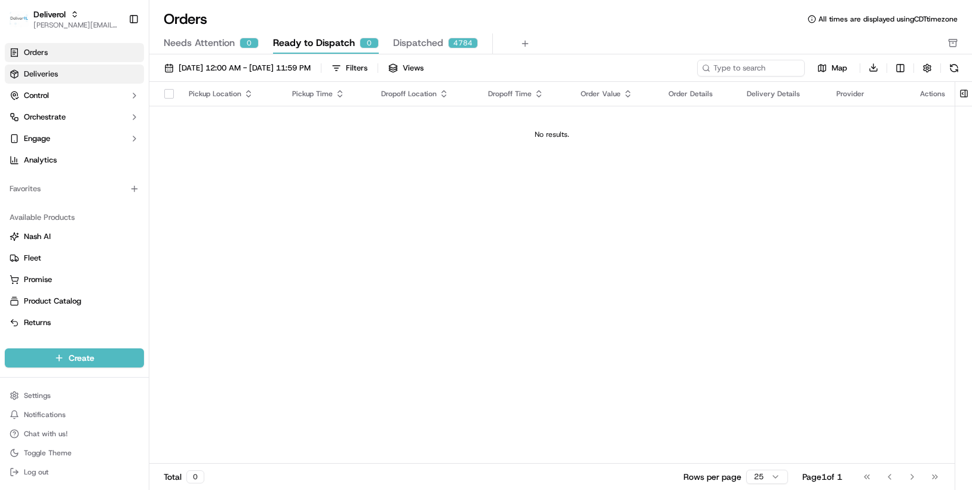
click at [38, 72] on span "Deliveries" at bounding box center [41, 74] width 34 height 11
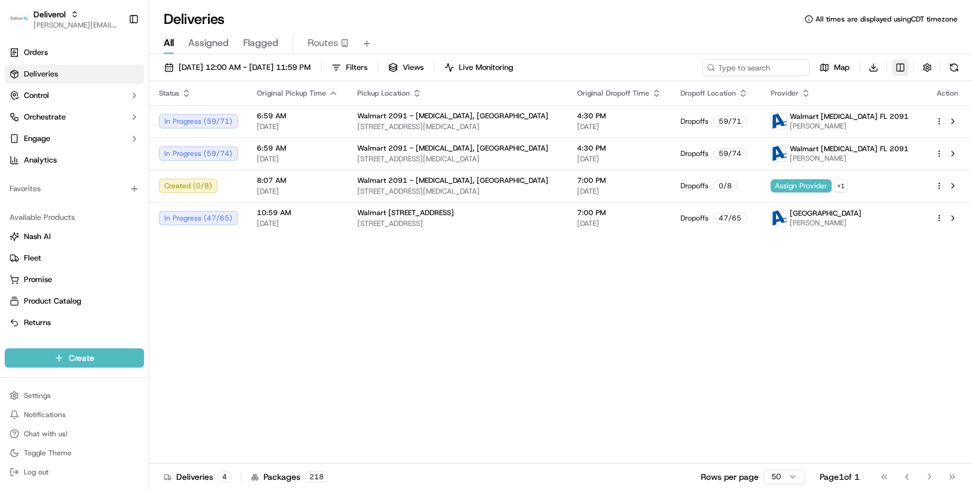
click at [902, 72] on html "Deliverol chris.sexton@deliverol.com Toggle Sidebar Orders Deliveries Control O…" at bounding box center [486, 245] width 972 height 490
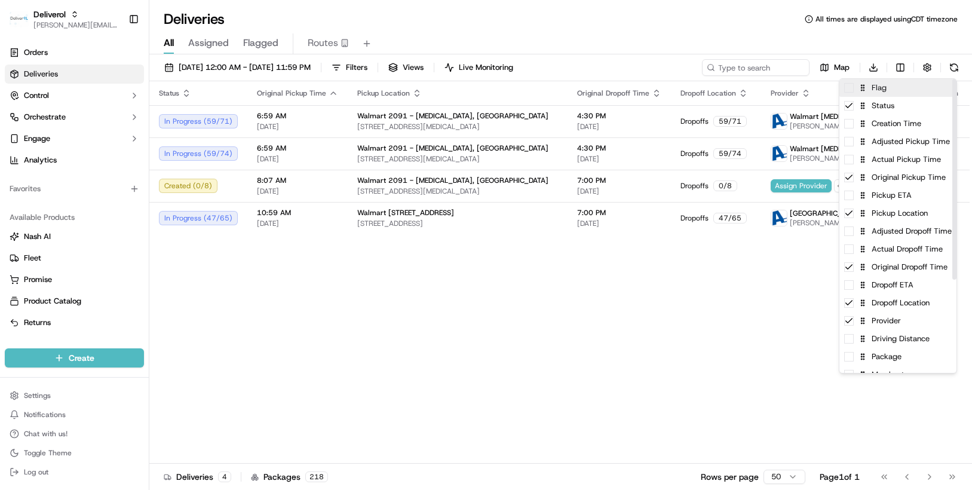
click at [888, 91] on div "Flag" at bounding box center [897, 88] width 117 height 18
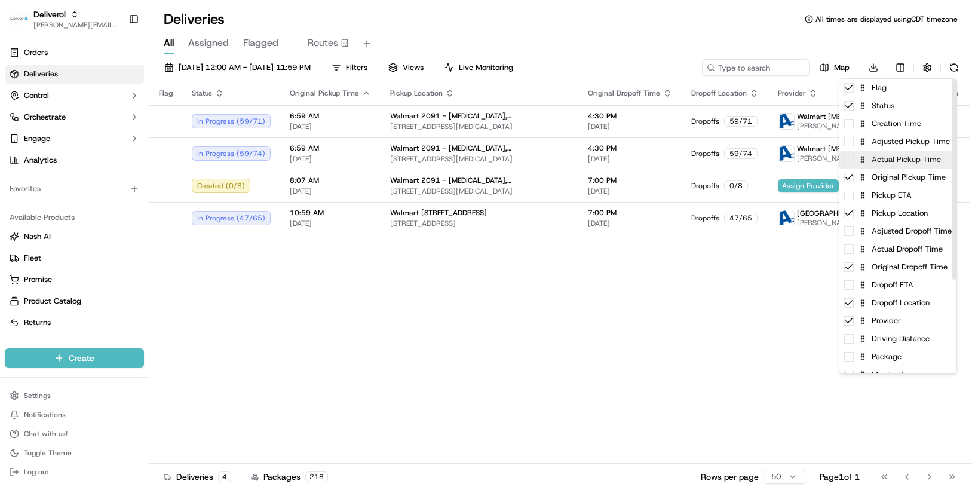
click at [853, 167] on div "Actual Pickup Time" at bounding box center [897, 160] width 117 height 18
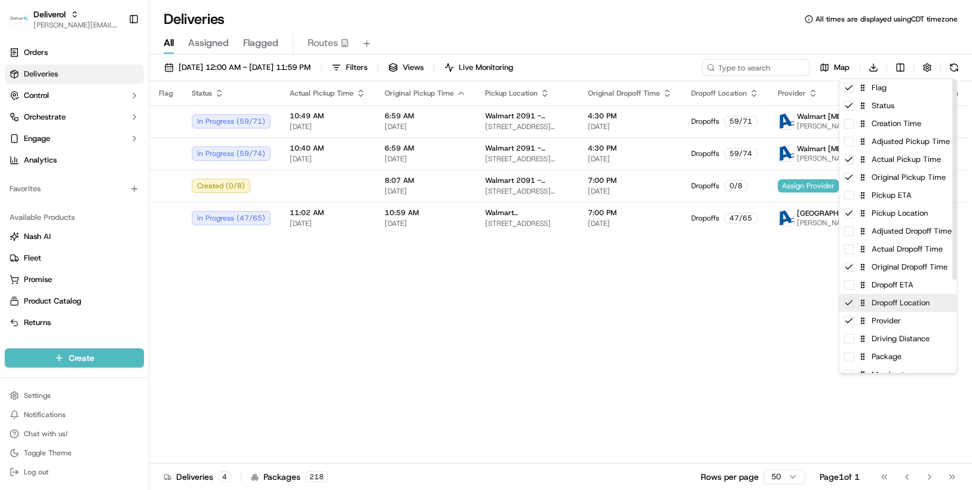
click at [854, 308] on div "Dropoff Location" at bounding box center [897, 303] width 117 height 18
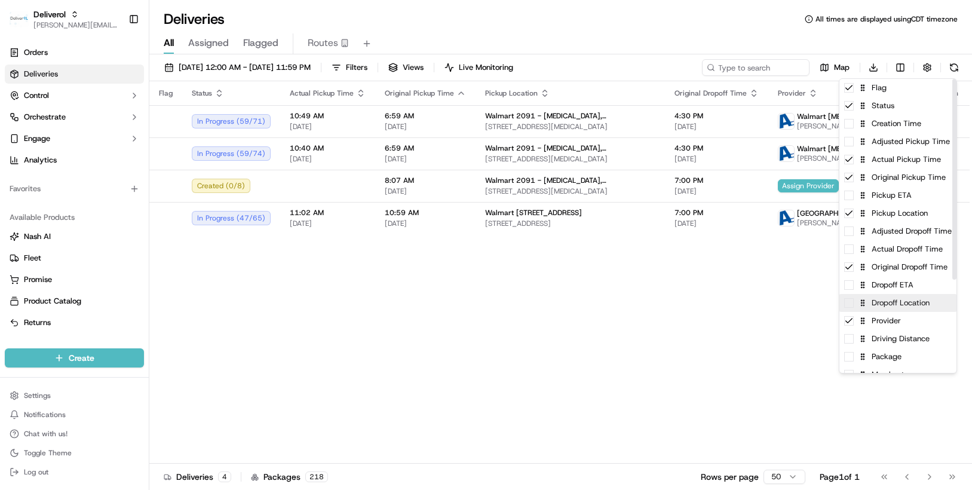
click at [854, 307] on div "Dropoff Location" at bounding box center [897, 303] width 117 height 18
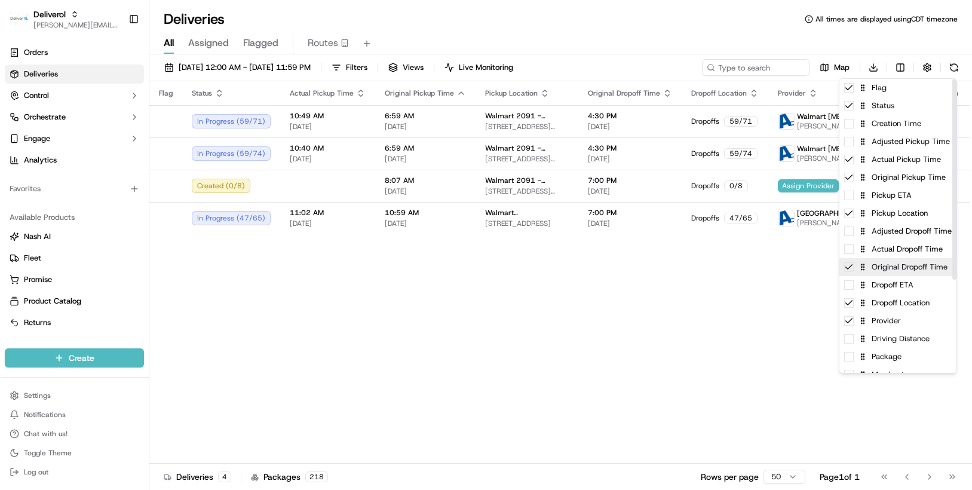
click at [853, 274] on div "Original Dropoff Time" at bounding box center [897, 267] width 117 height 18
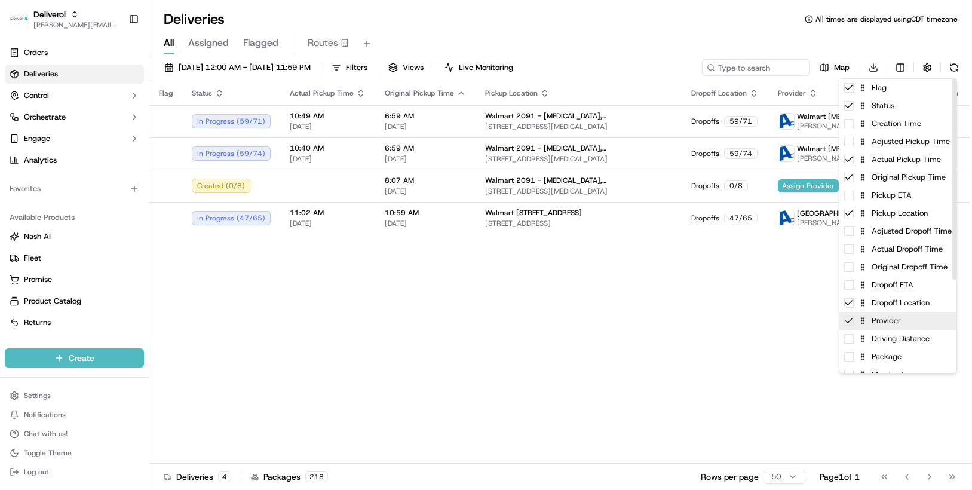
click at [854, 326] on div "Provider" at bounding box center [897, 321] width 117 height 18
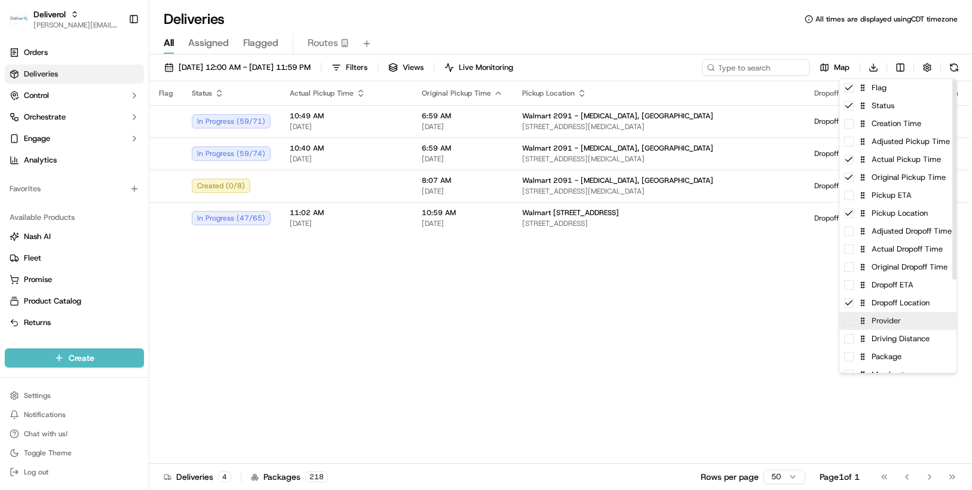
click at [854, 326] on div "Provider" at bounding box center [897, 321] width 117 height 18
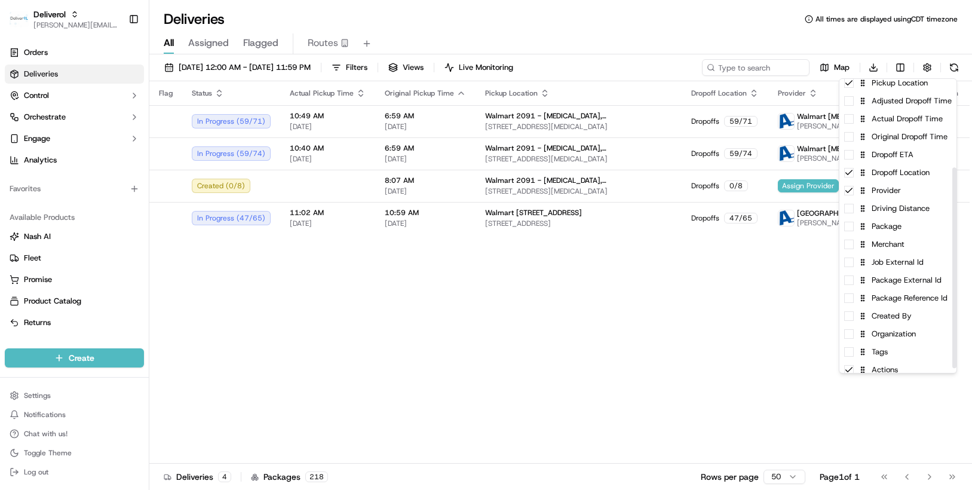
scroll to position [136, 0]
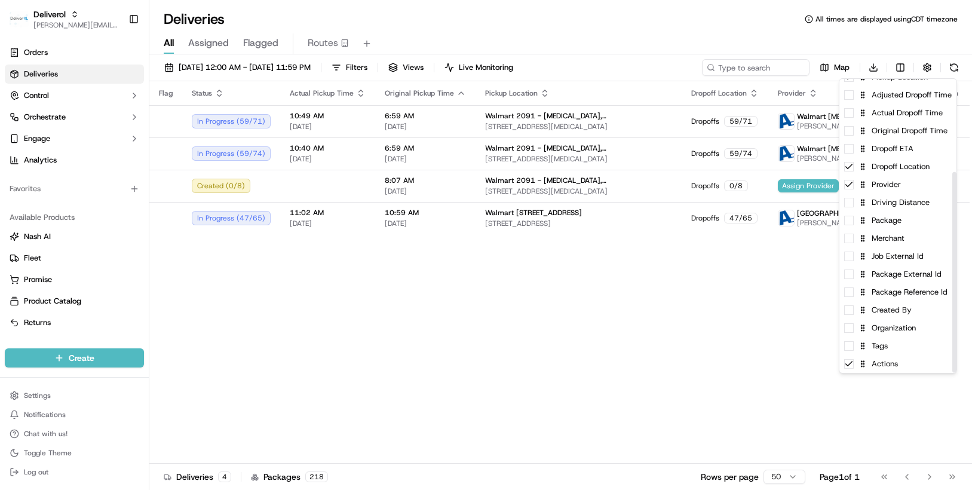
drag, startPoint x: 954, startPoint y: 273, endPoint x: 937, endPoint y: 363, distance: 91.2
click at [952, 363] on div at bounding box center [954, 272] width 4 height 201
click at [888, 353] on div "Tags" at bounding box center [897, 346] width 117 height 18
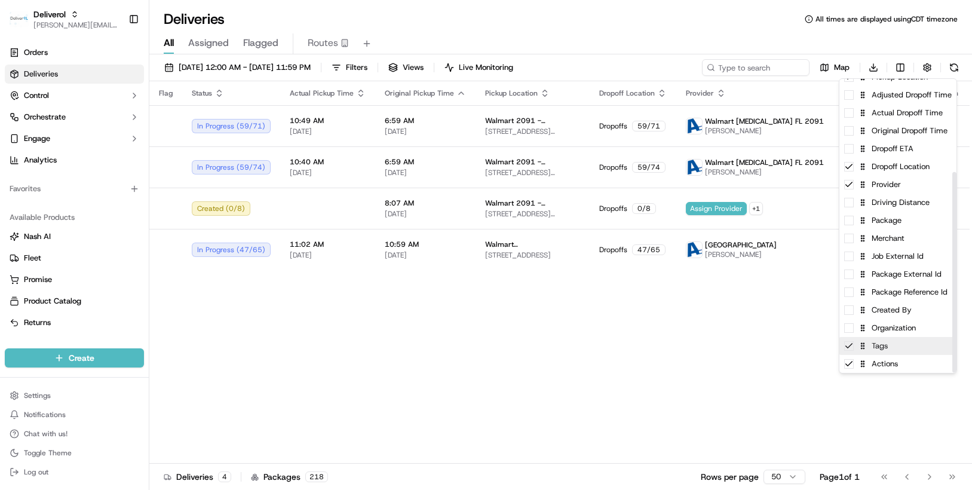
click at [888, 353] on div "Tags" at bounding box center [897, 346] width 117 height 18
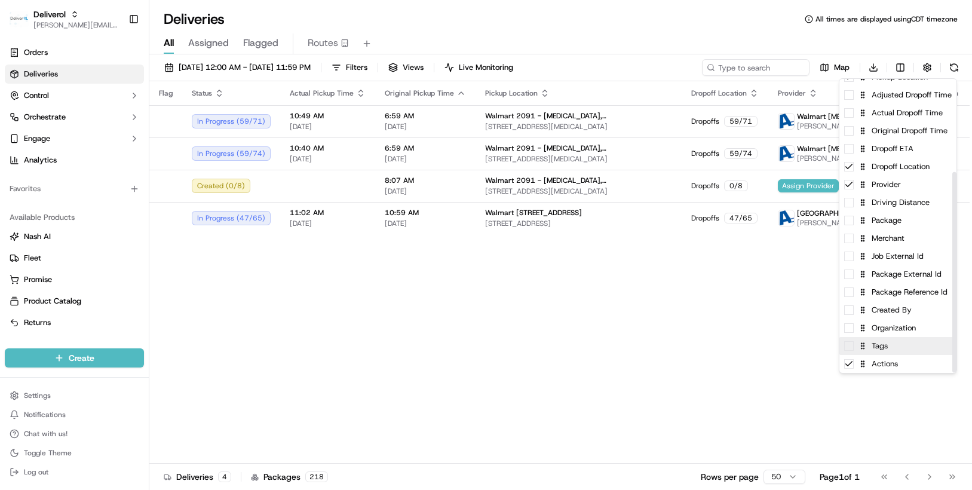
click at [888, 353] on div "Tags" at bounding box center [897, 346] width 117 height 18
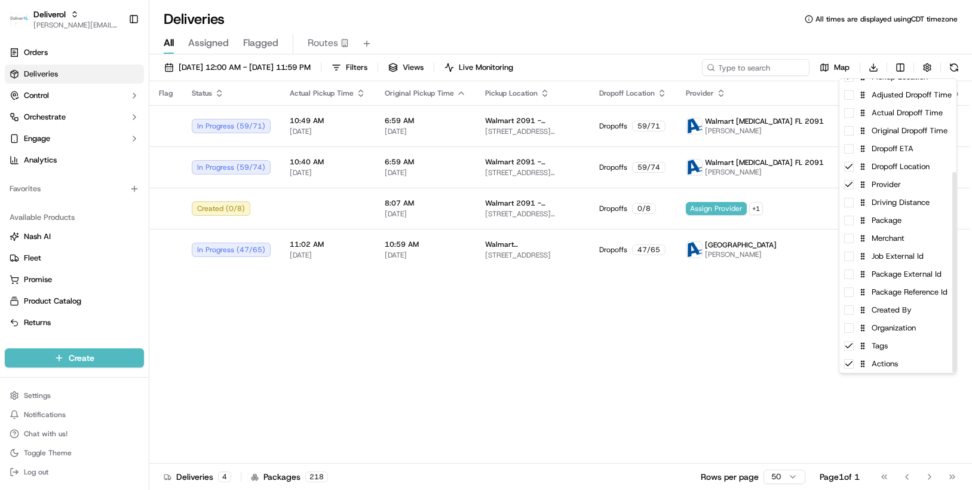
click at [784, 360] on html "Deliverol chris.sexton@deliverol.com Toggle Sidebar Orders Deliveries Control O…" at bounding box center [486, 245] width 972 height 490
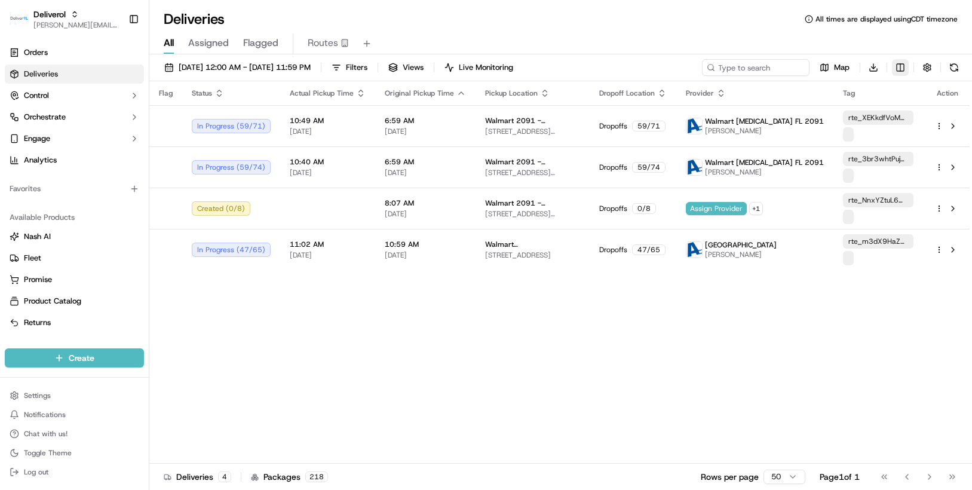
click at [905, 72] on html "Deliverol chris.sexton@deliverol.com Toggle Sidebar Orders Deliveries Control O…" at bounding box center [486, 245] width 972 height 490
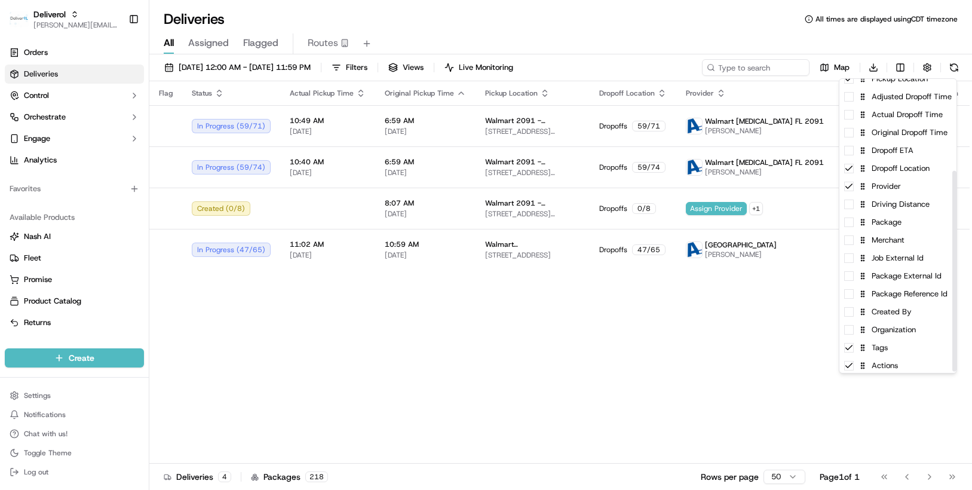
scroll to position [136, 0]
drag, startPoint x: 952, startPoint y: 277, endPoint x: 933, endPoint y: 359, distance: 84.8
click at [952, 359] on div at bounding box center [954, 272] width 4 height 201
click at [892, 351] on div "Tags" at bounding box center [897, 346] width 117 height 18
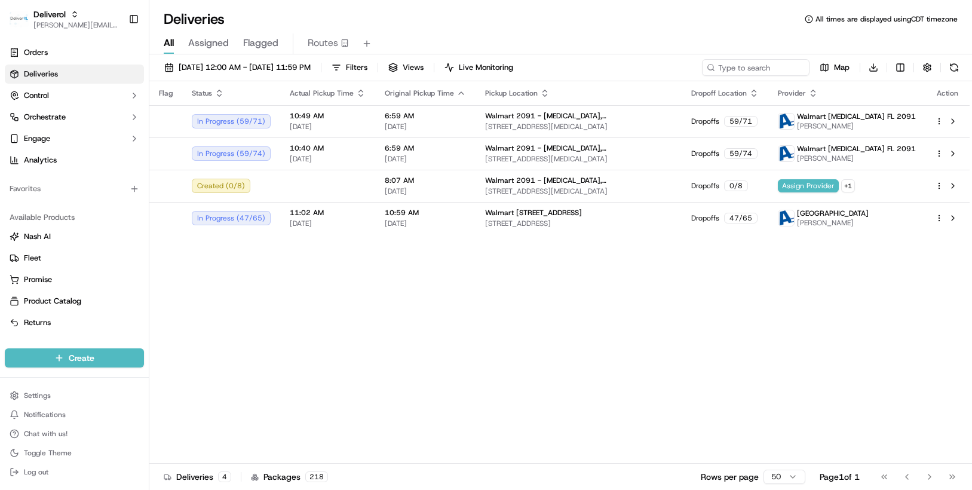
click at [572, 319] on html "Deliverol chris.sexton@deliverol.com Toggle Sidebar Orders Deliveries Control O…" at bounding box center [486, 245] width 972 height 490
click at [899, 66] on html "Deliverol chris.sexton@deliverol.com Toggle Sidebar Orders Deliveries Control O…" at bounding box center [486, 245] width 972 height 490
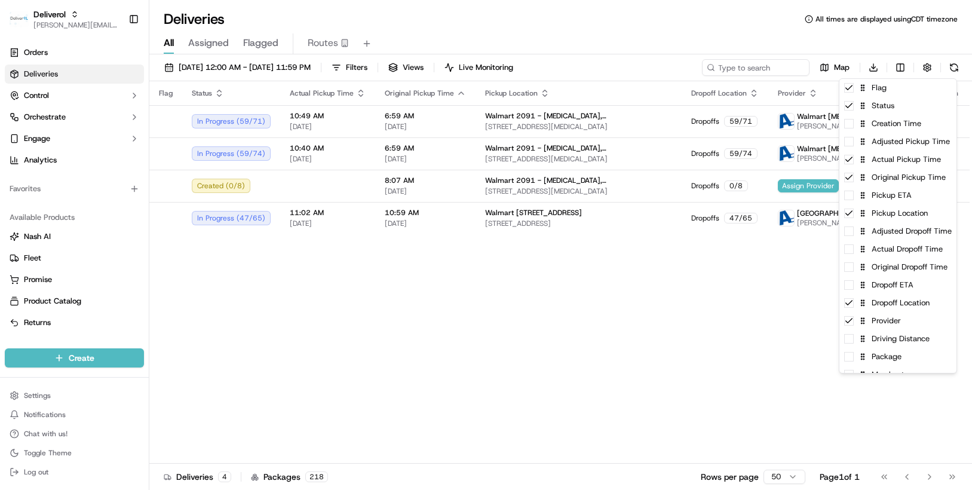
click at [422, 282] on html "Deliverol chris.sexton@deliverol.com Toggle Sidebar Orders Deliveries Control O…" at bounding box center [486, 245] width 972 height 490
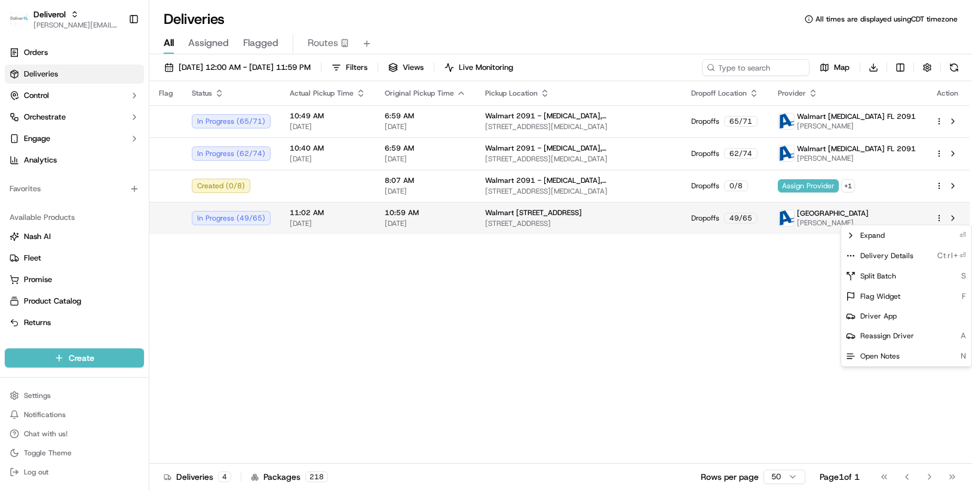
click at [941, 218] on html "Deliverol chris.sexton@deliverol.com Toggle Sidebar Orders Deliveries Control O…" at bounding box center [486, 245] width 972 height 490
click at [919, 251] on div "Delivery Details Ctrl+⏎" at bounding box center [906, 256] width 130 height 20
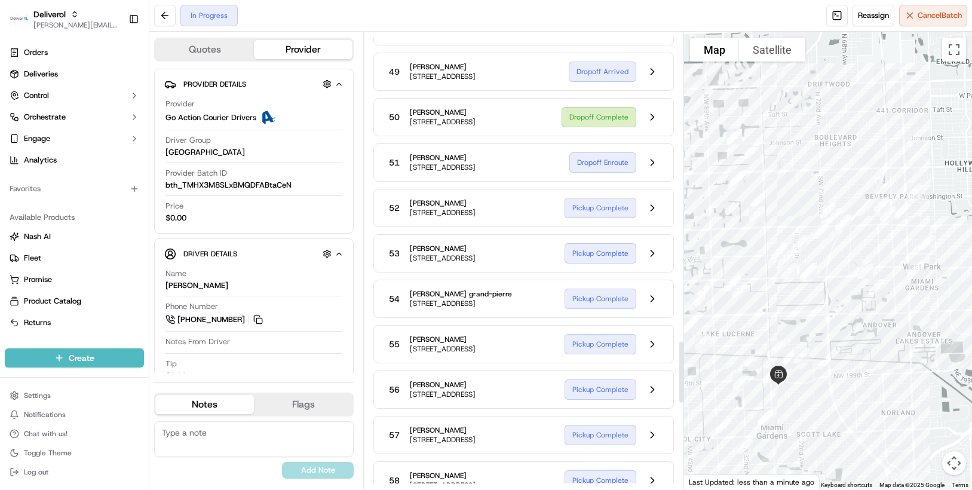
scroll to position [2271, 0]
click at [197, 14] on div "In Progress" at bounding box center [208, 16] width 57 height 22
click at [163, 15] on button at bounding box center [165, 16] width 22 height 22
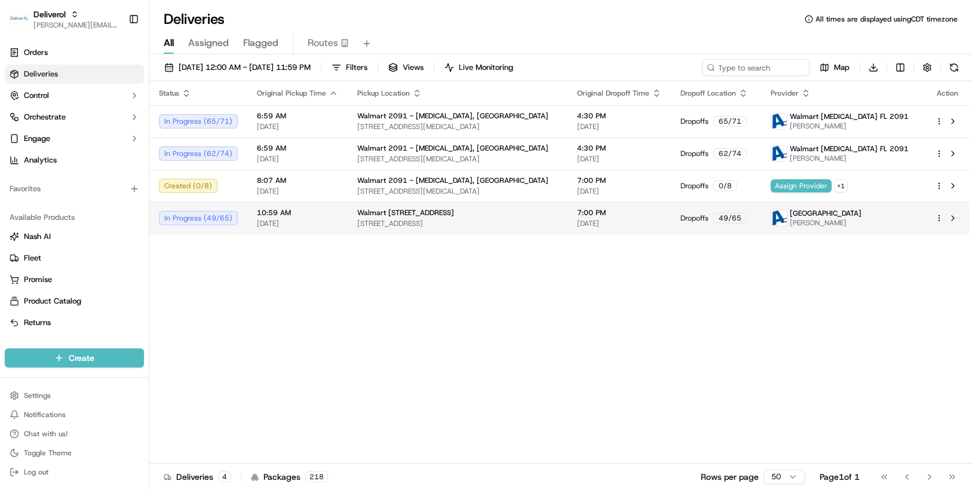
click at [208, 218] on div "In Progress ( 49 / 65 )" at bounding box center [198, 218] width 79 height 14
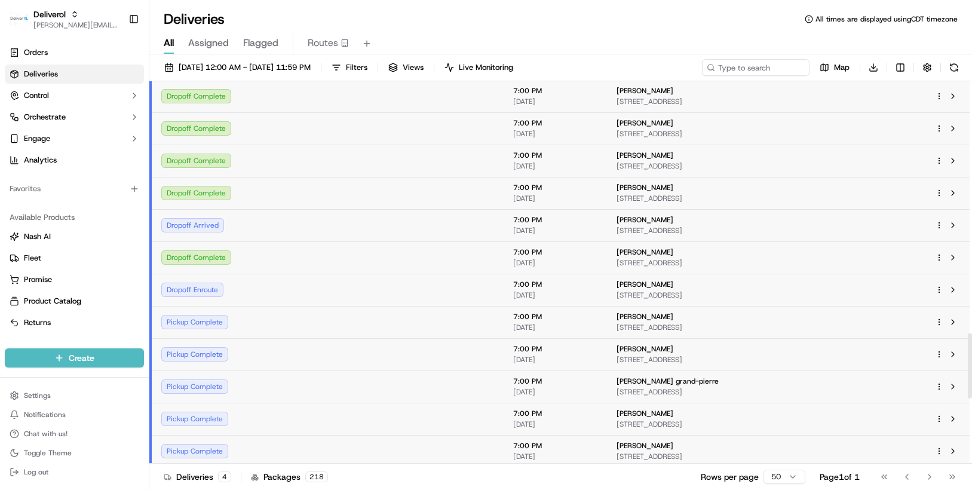
scroll to position [1613, 0]
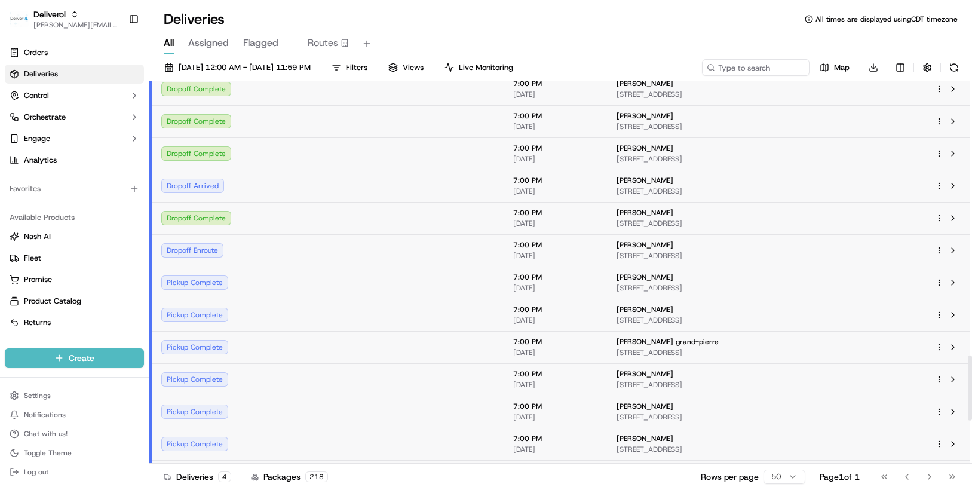
click at [215, 188] on div "Dropoff Arrived" at bounding box center [200, 186] width 79 height 14
click at [174, 180] on div "Dropoff Arrived" at bounding box center [200, 186] width 79 height 14
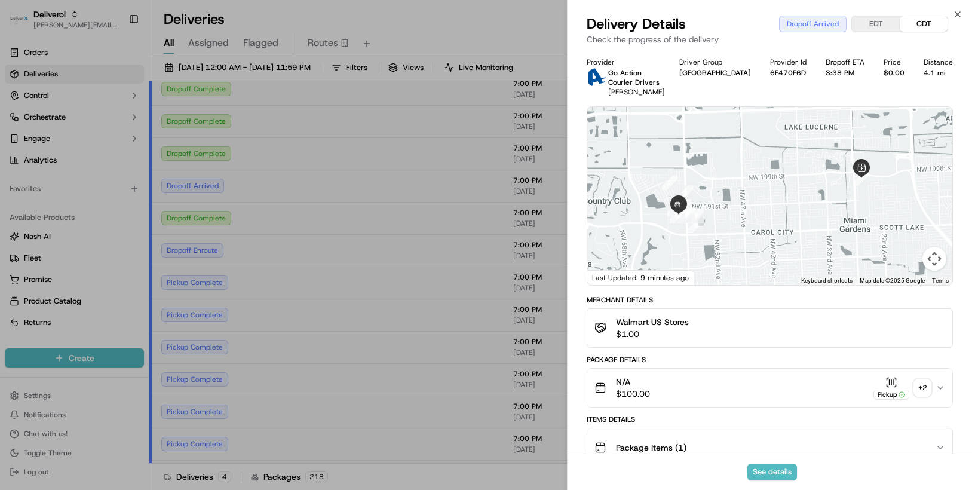
click at [945, 388] on icon "button" at bounding box center [941, 388] width 10 height 10
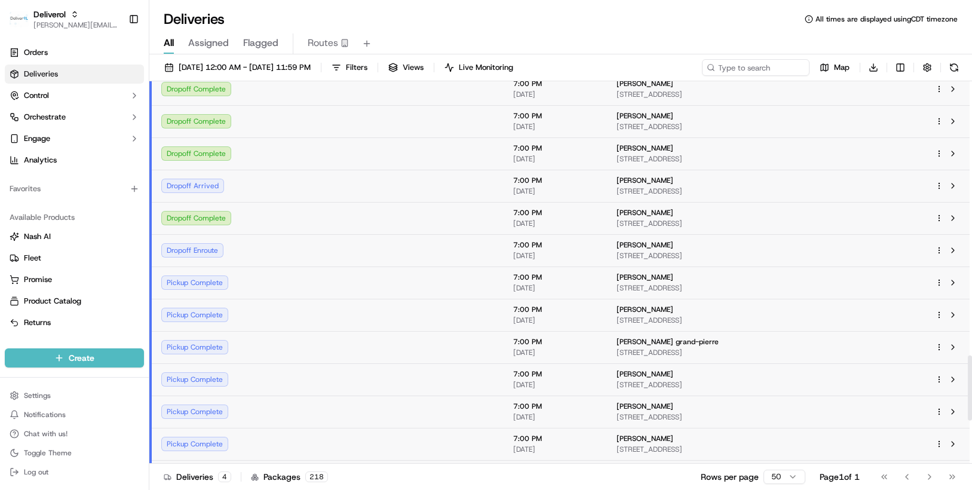
click at [163, 181] on div "Dropoff Arrived" at bounding box center [200, 186] width 79 height 14
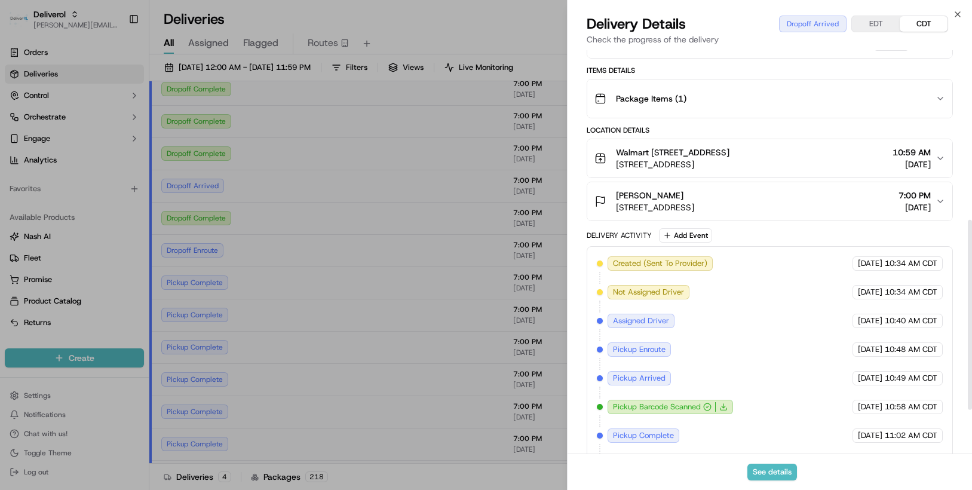
scroll to position [454, 0]
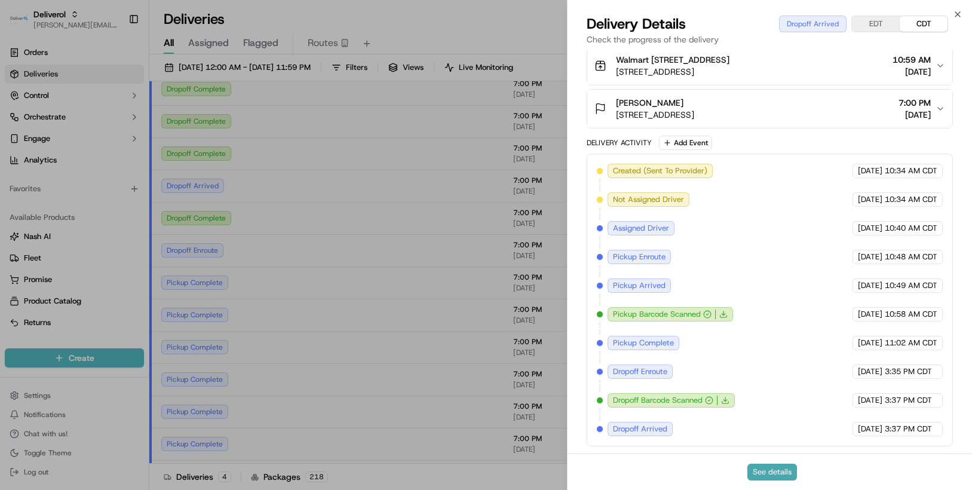
click at [778, 471] on button "See details" at bounding box center [772, 472] width 50 height 17
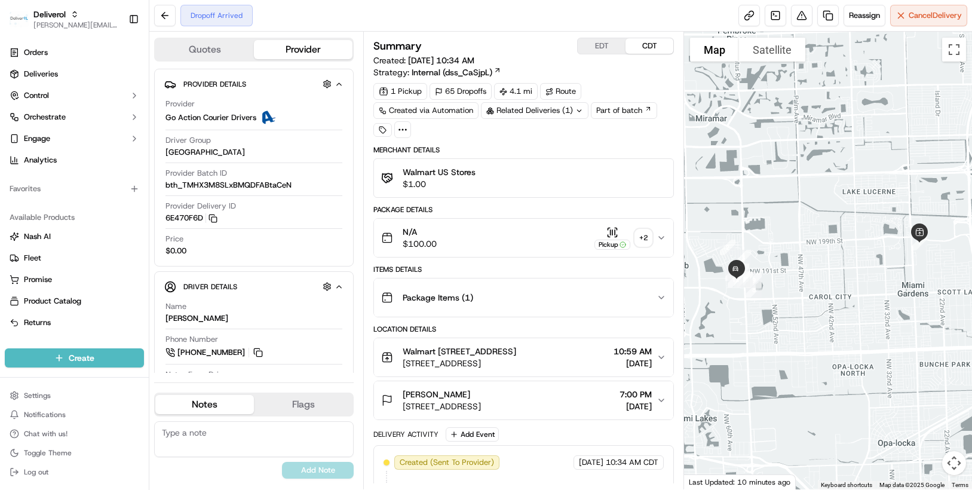
click at [209, 431] on textarea at bounding box center [254, 439] width 200 height 36
type textarea "Driver delivered but forgot to scan"
click at [306, 467] on button "Add Note" at bounding box center [318, 470] width 72 height 17
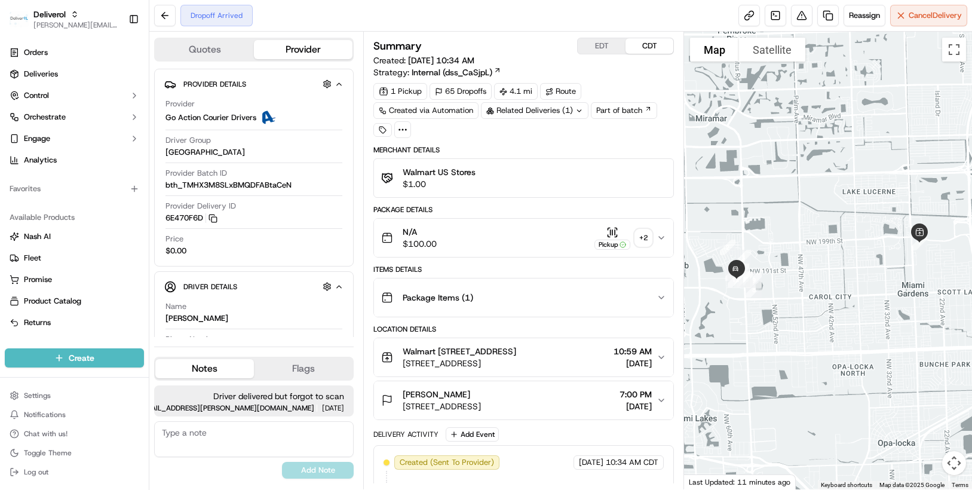
click at [215, 19] on div "Dropoff Arrived" at bounding box center [216, 16] width 72 height 22
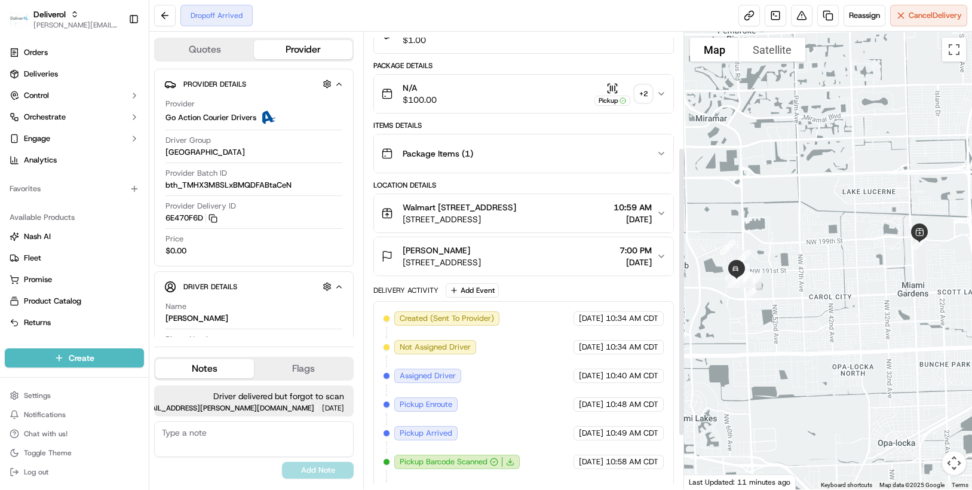
scroll to position [266, 0]
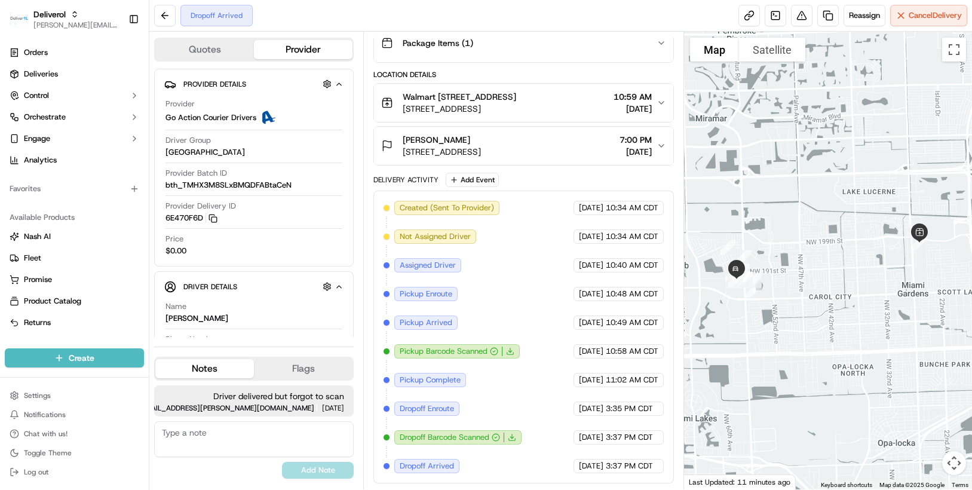
click at [660, 143] on icon "button" at bounding box center [662, 146] width 10 height 10
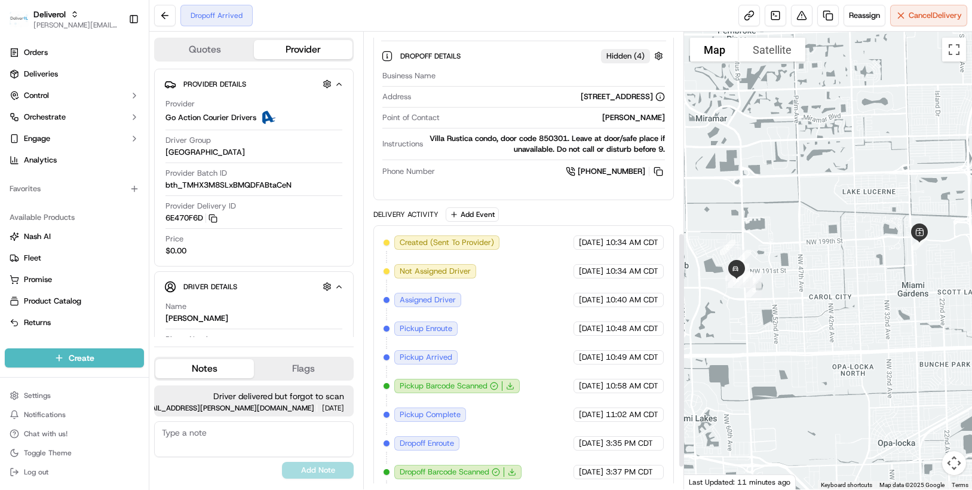
scroll to position [433, 0]
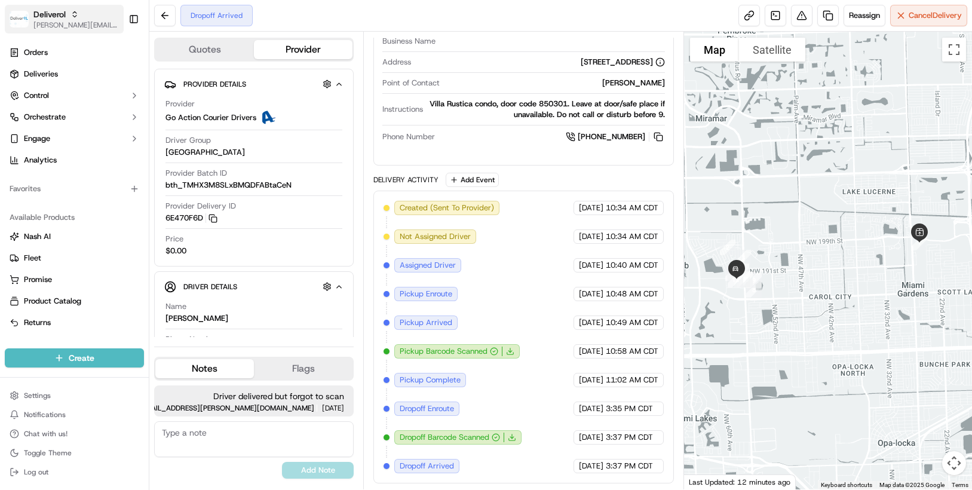
click at [106, 20] on span "[PERSON_NAME][EMAIL_ADDRESS][PERSON_NAME][DOMAIN_NAME]" at bounding box center [75, 25] width 85 height 10
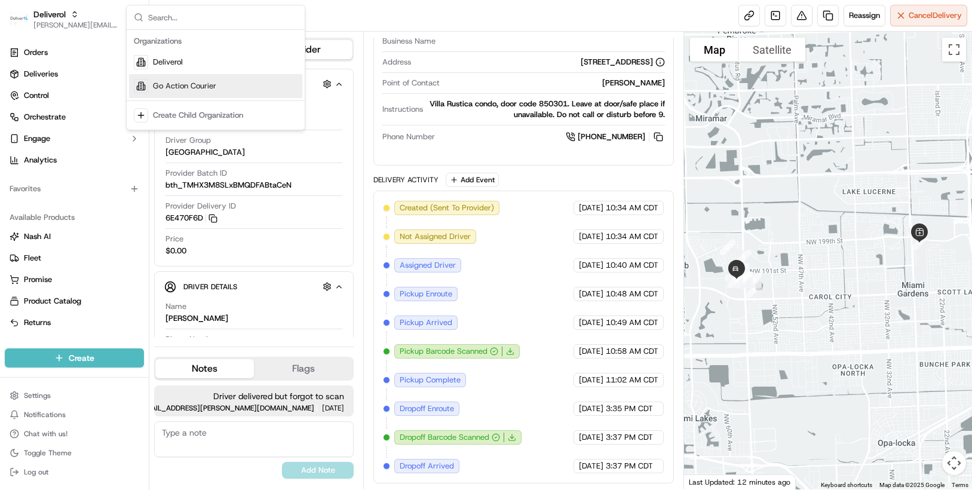
click at [157, 87] on span "Go Action Courier" at bounding box center [184, 86] width 63 height 11
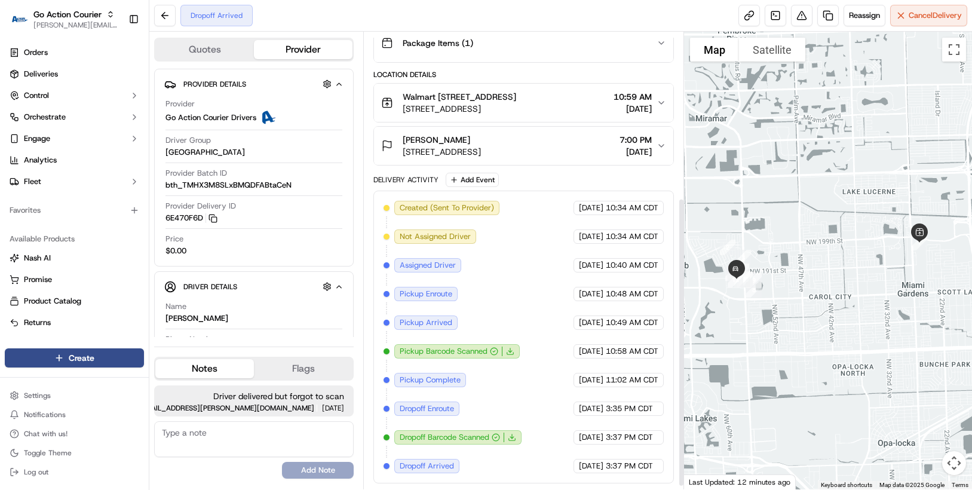
scroll to position [266, 0]
click at [662, 146] on icon "button" at bounding box center [662, 146] width 10 height 10
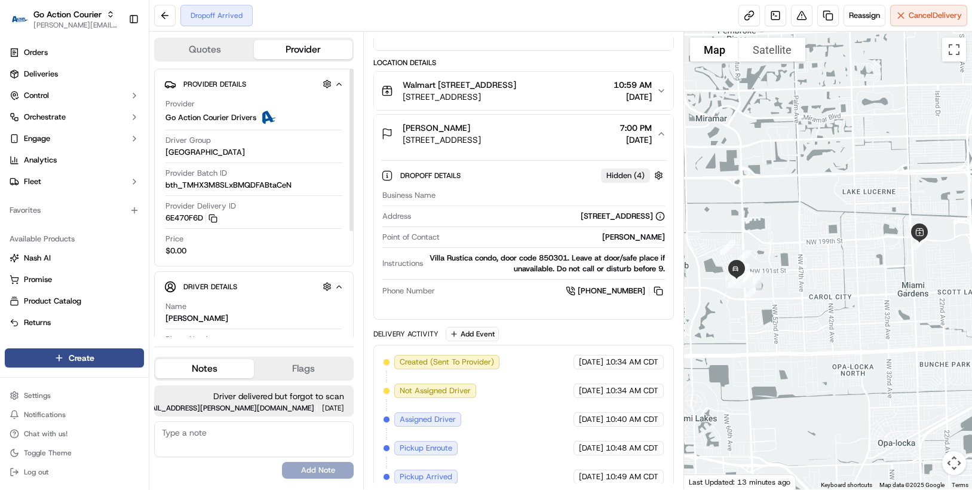
click at [291, 299] on div "Name [PERSON_NAME] Phone Number [PHONE_NUMBER] Notes From Driver Tip $0.00 Type…" at bounding box center [253, 390] width 179 height 188
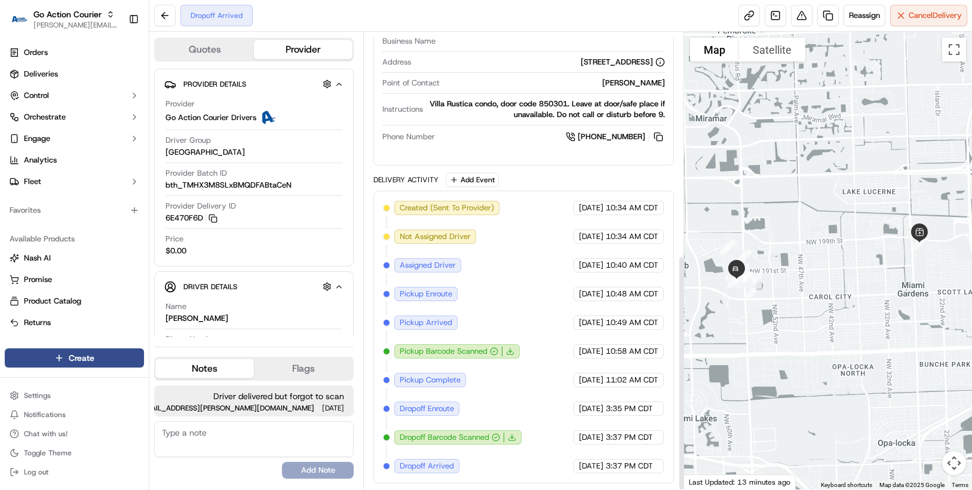
scroll to position [433, 0]
click at [164, 20] on button at bounding box center [165, 16] width 22 height 22
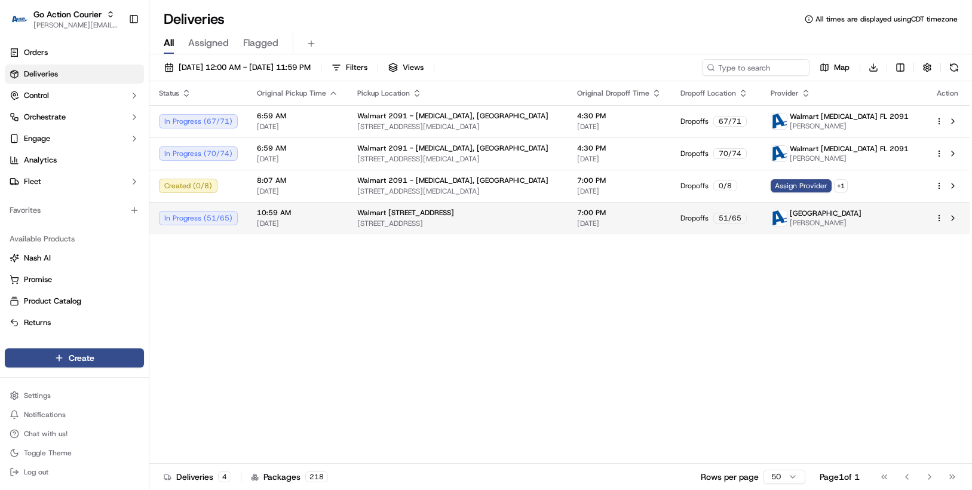
click at [203, 218] on div "In Progress ( 51 / 65 )" at bounding box center [198, 218] width 79 height 14
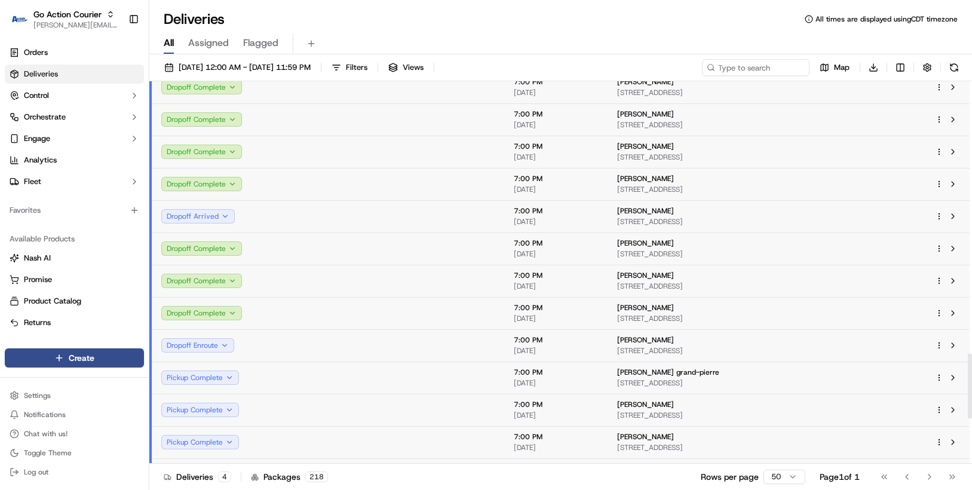
scroll to position [1613, 0]
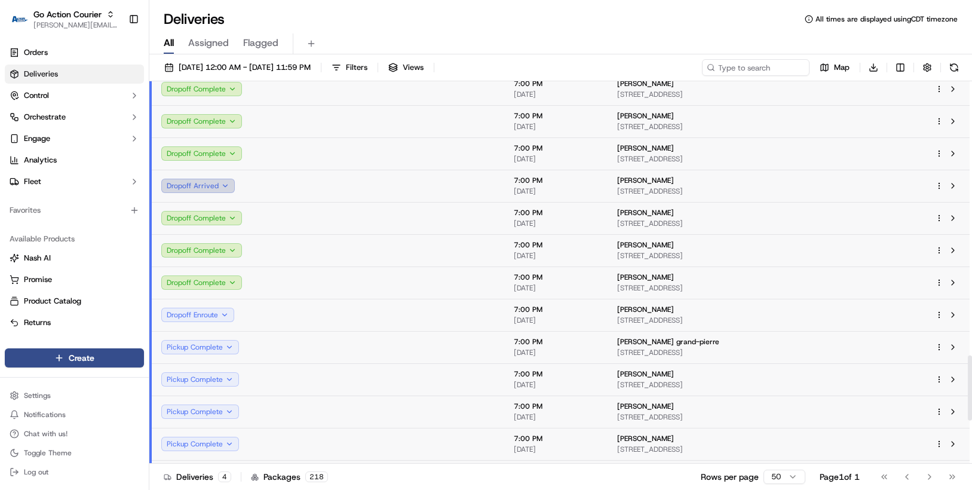
click at [222, 186] on button "Dropoff Arrived" at bounding box center [197, 186] width 73 height 14
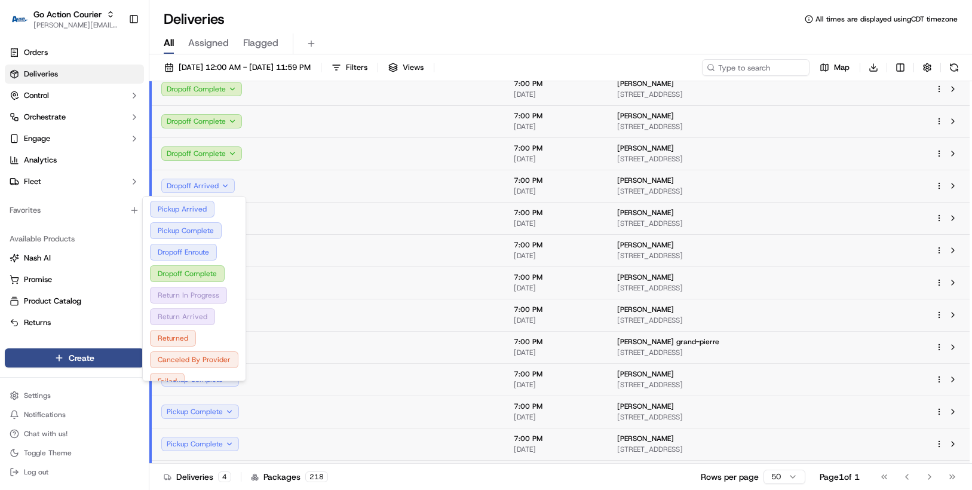
scroll to position [78, 0]
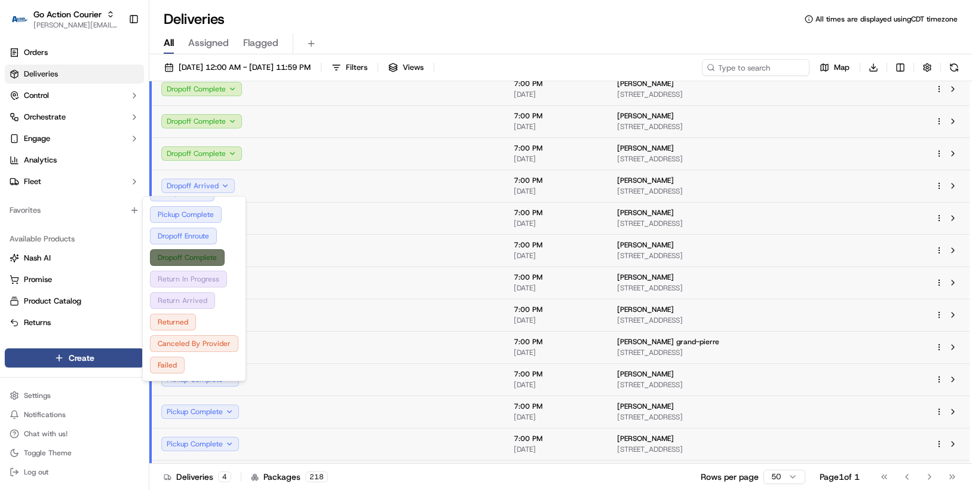
click at [210, 260] on button "Dropoff Complete" at bounding box center [194, 257] width 88 height 17
